Goal: Information Seeking & Learning: Learn about a topic

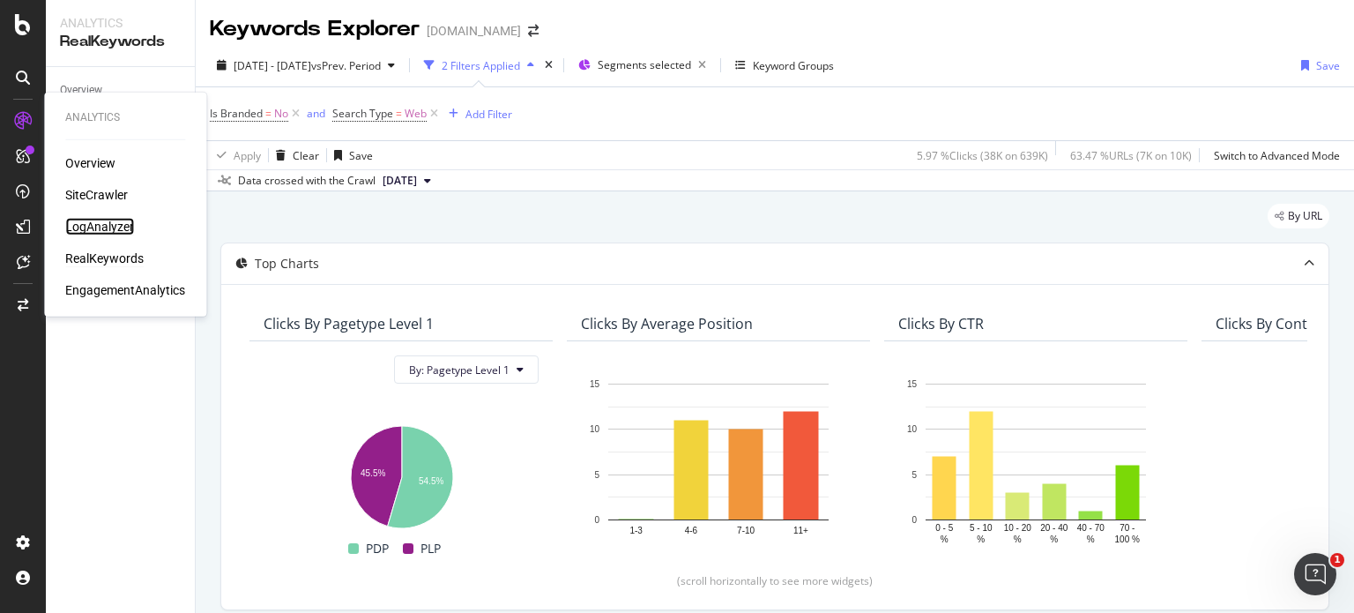
click at [74, 221] on div "LogAnalyzer" at bounding box center [99, 227] width 69 height 18
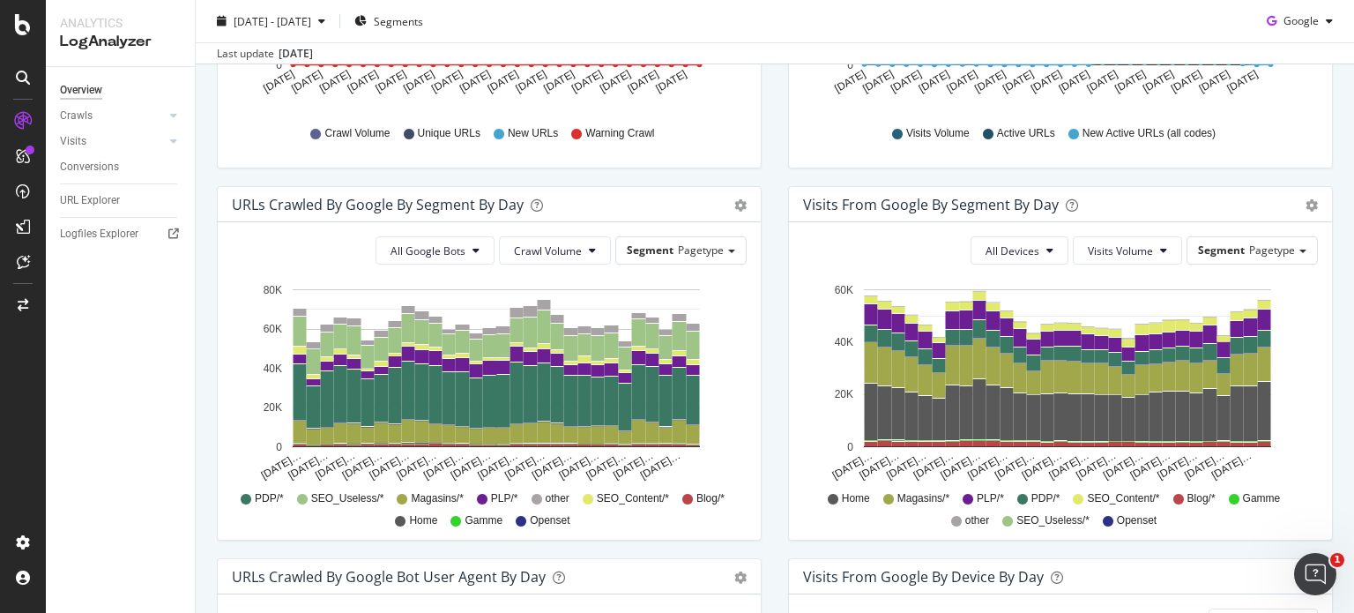
scroll to position [479, 0]
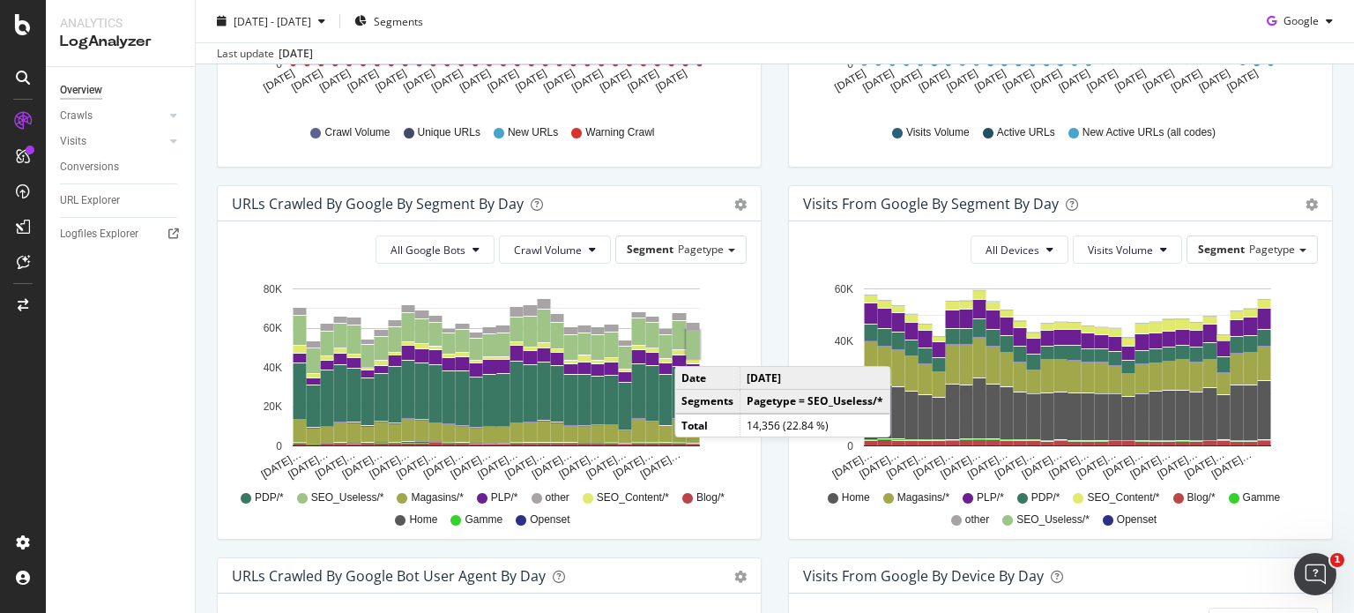
click at [692, 347] on rect "A chart." at bounding box center [693, 344] width 13 height 27
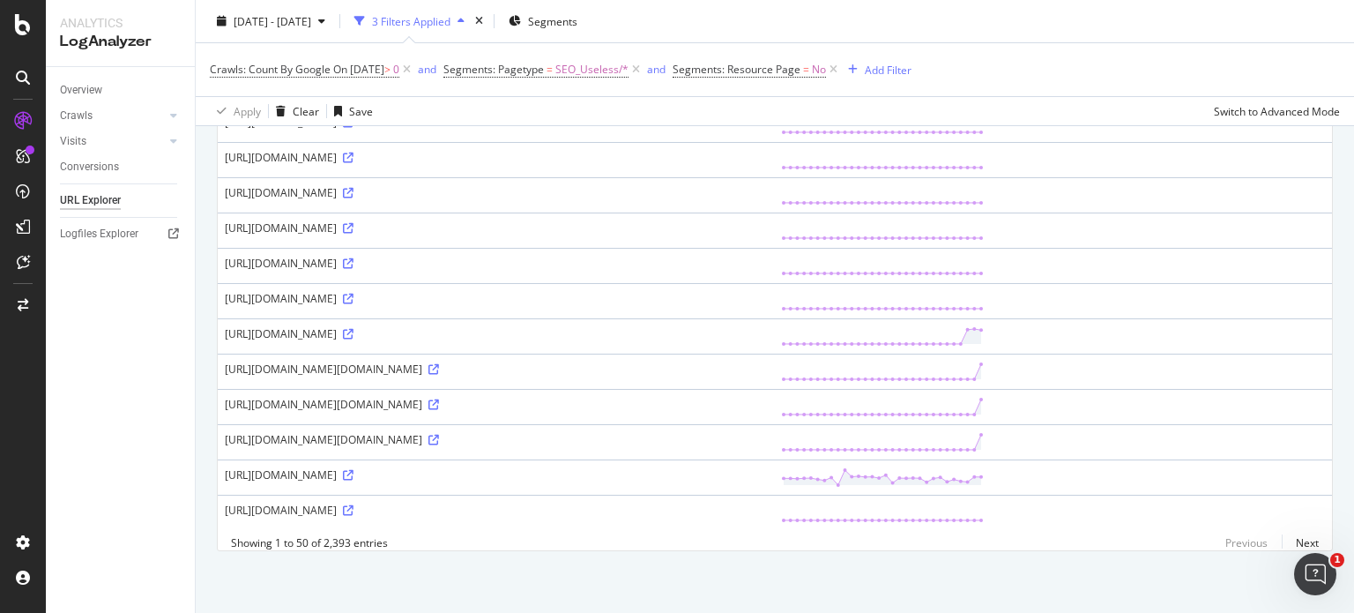
scroll to position [1669, 0]
click at [1287, 538] on link "Next" at bounding box center [1300, 543] width 37 height 26
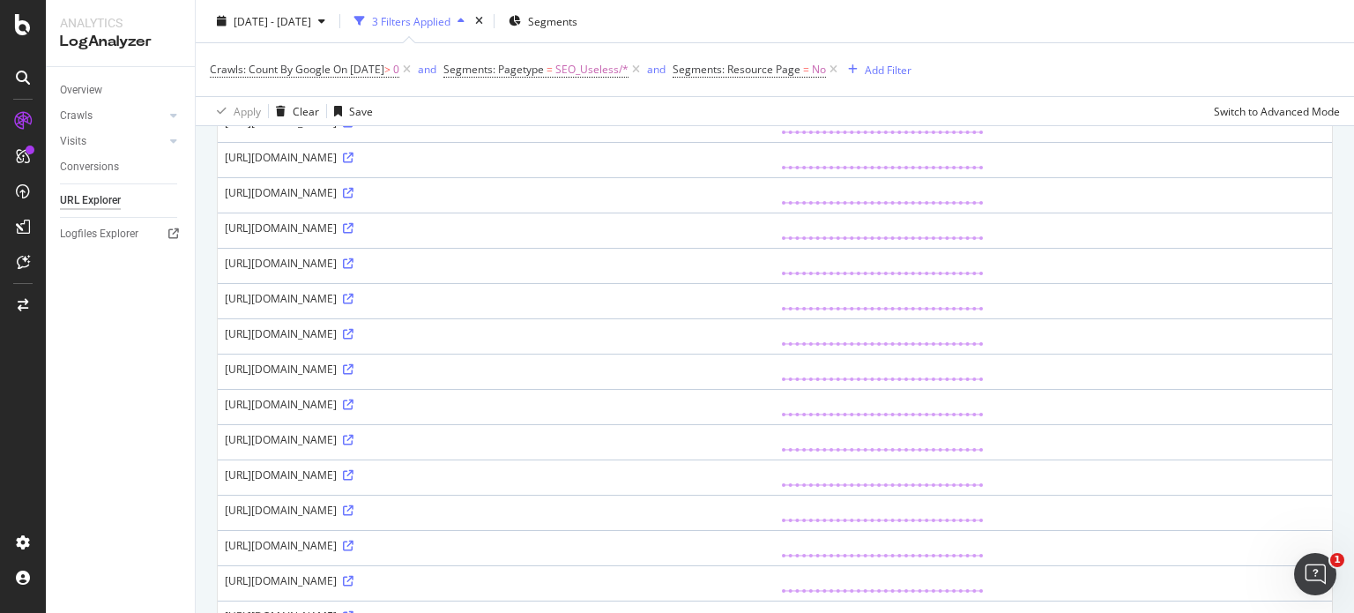
scroll to position [275, 0]
click at [353, 298] on icon at bounding box center [348, 299] width 11 height 11
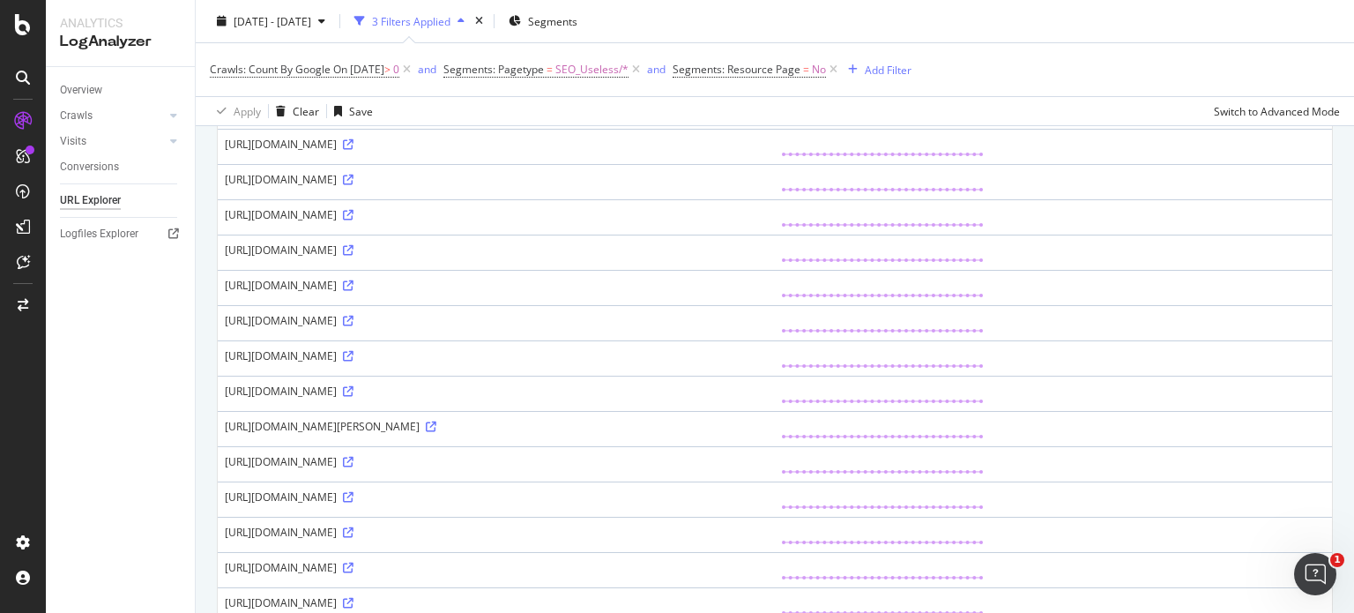
scroll to position [1548, 0]
